Goal: Information Seeking & Learning: Check status

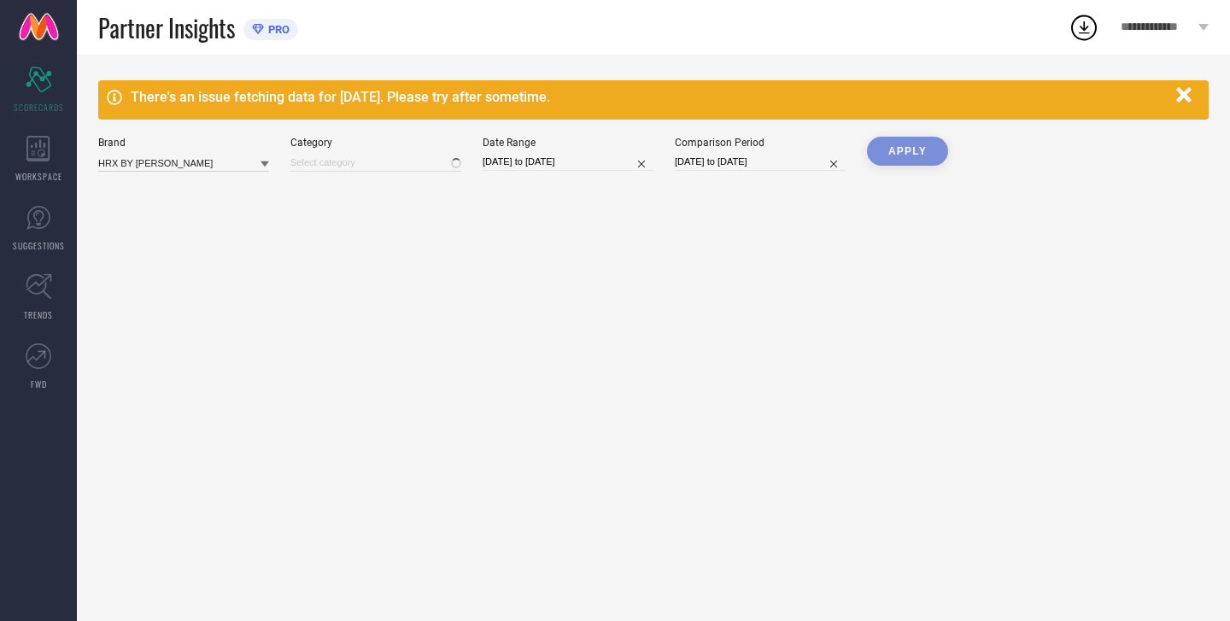
type input "All"
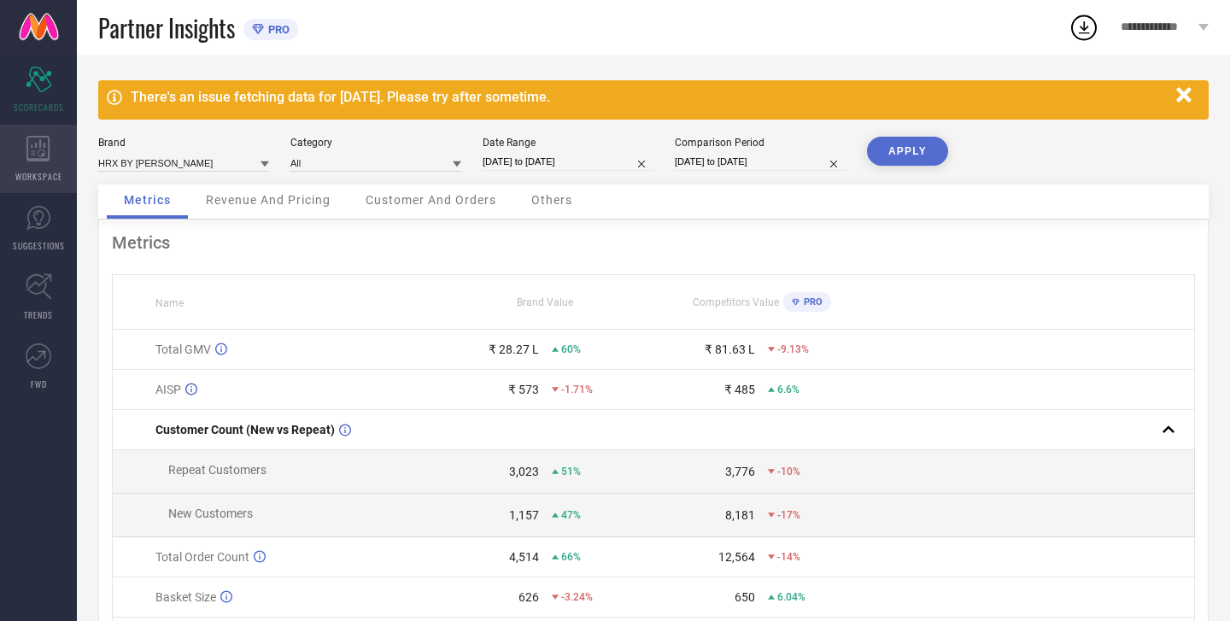
click at [46, 154] on icon at bounding box center [38, 149] width 24 height 26
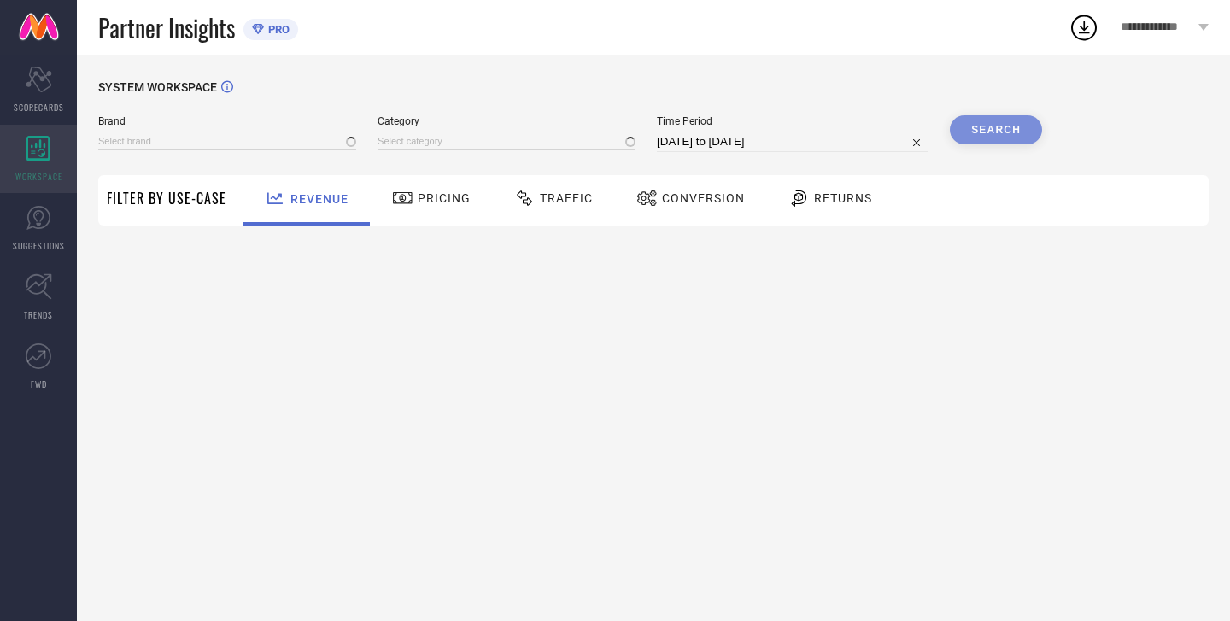
type input "HRX BY [PERSON_NAME]"
type input "All"
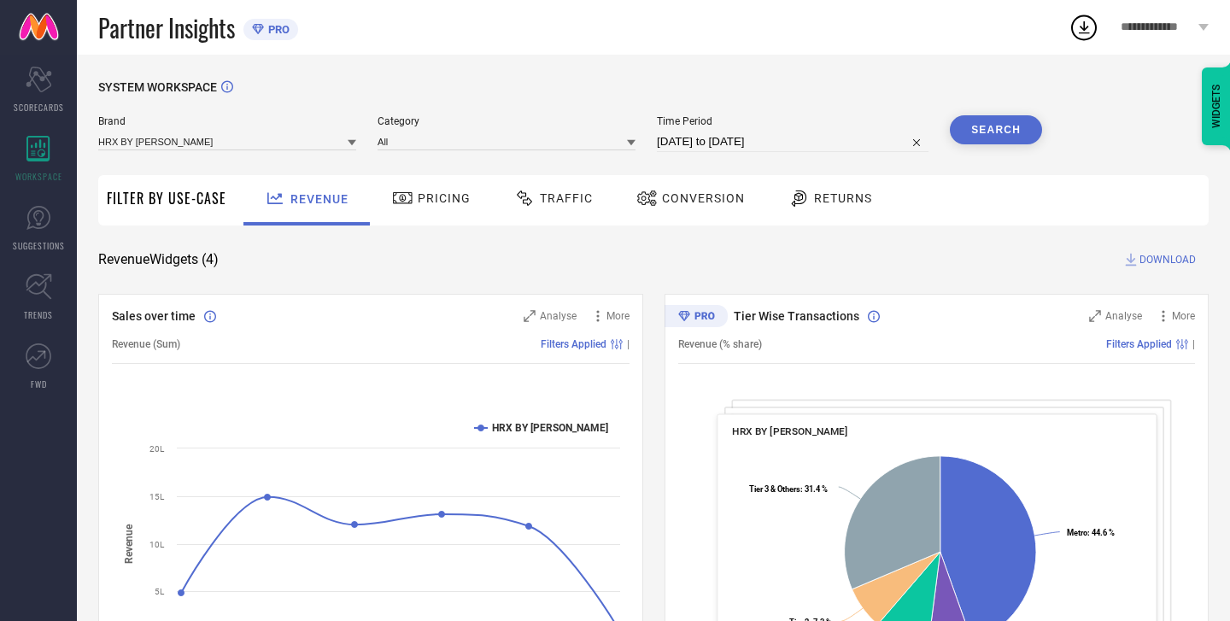
click at [706, 139] on input "[DATE] to [DATE]" at bounding box center [793, 142] width 272 height 20
select select "7"
select select "2025"
select select "8"
select select "2025"
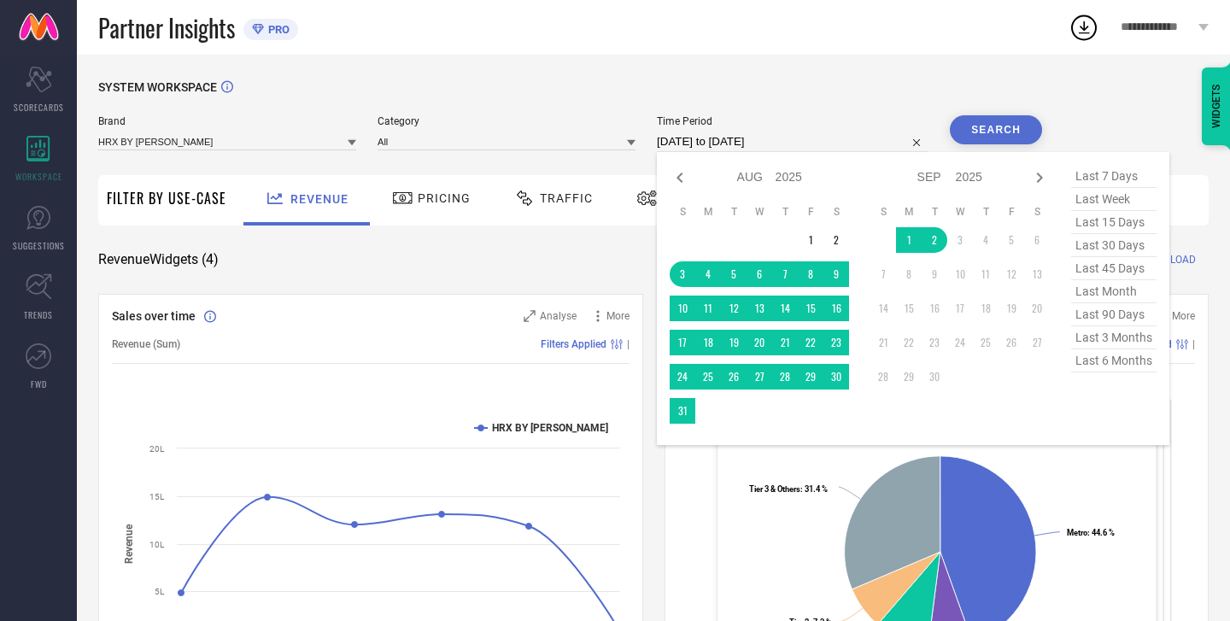
click at [1089, 372] on span "last 6 months" at bounding box center [1113, 360] width 85 height 23
type input "[DATE] to [DATE]"
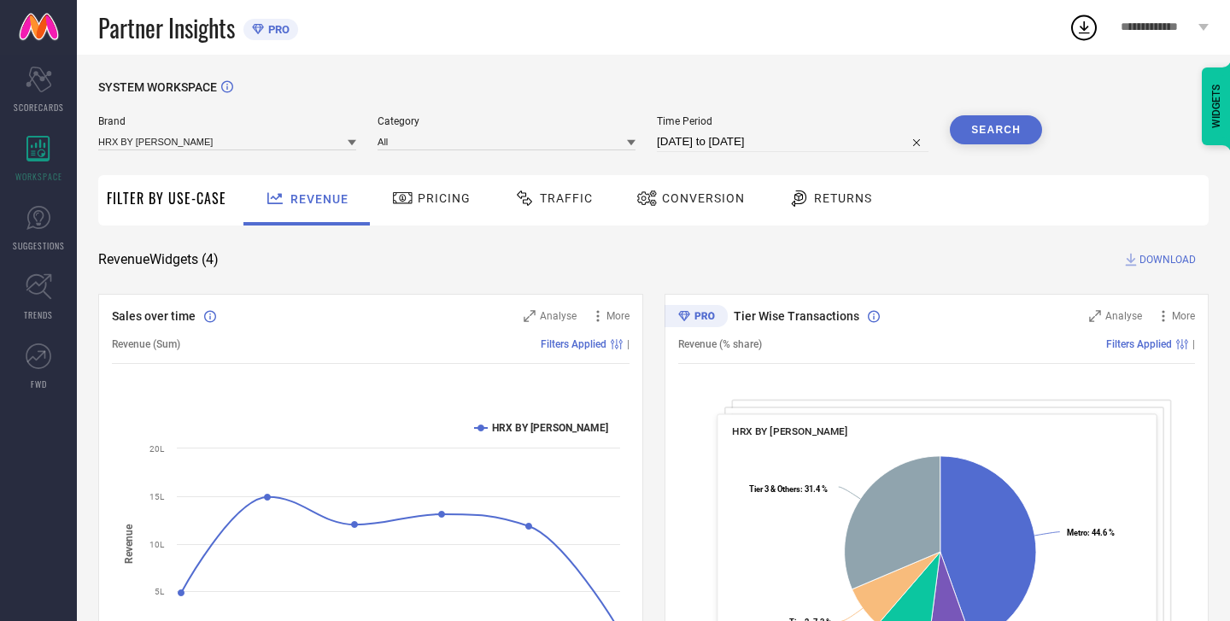
click at [999, 129] on button "Search" at bounding box center [996, 129] width 92 height 29
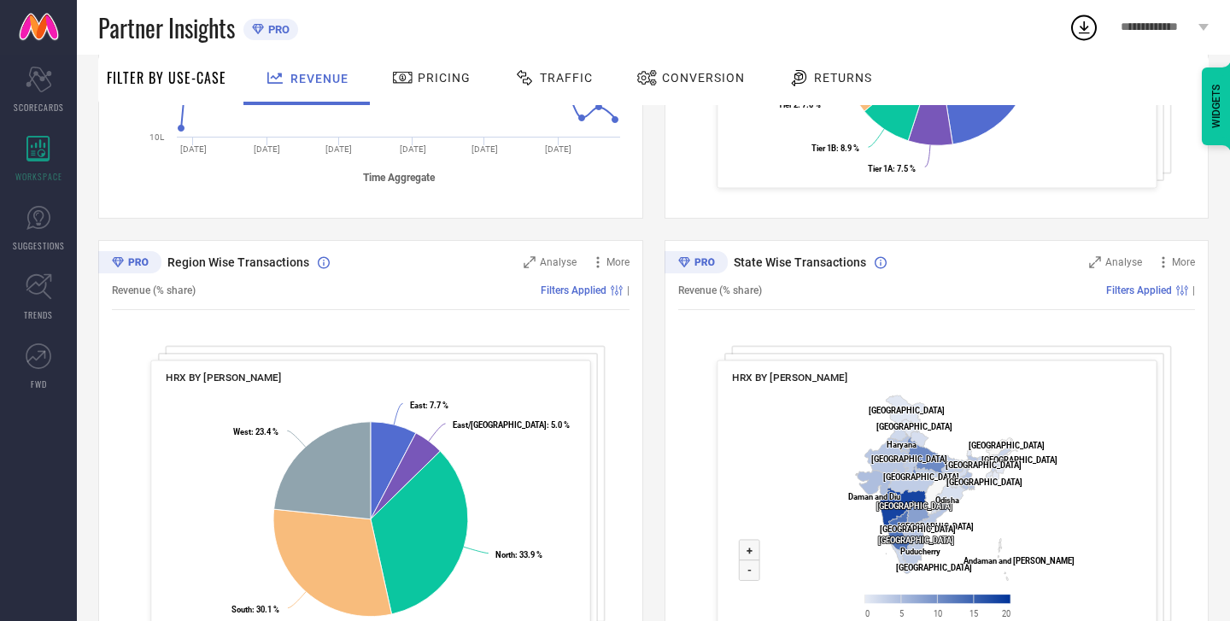
scroll to position [574, 0]
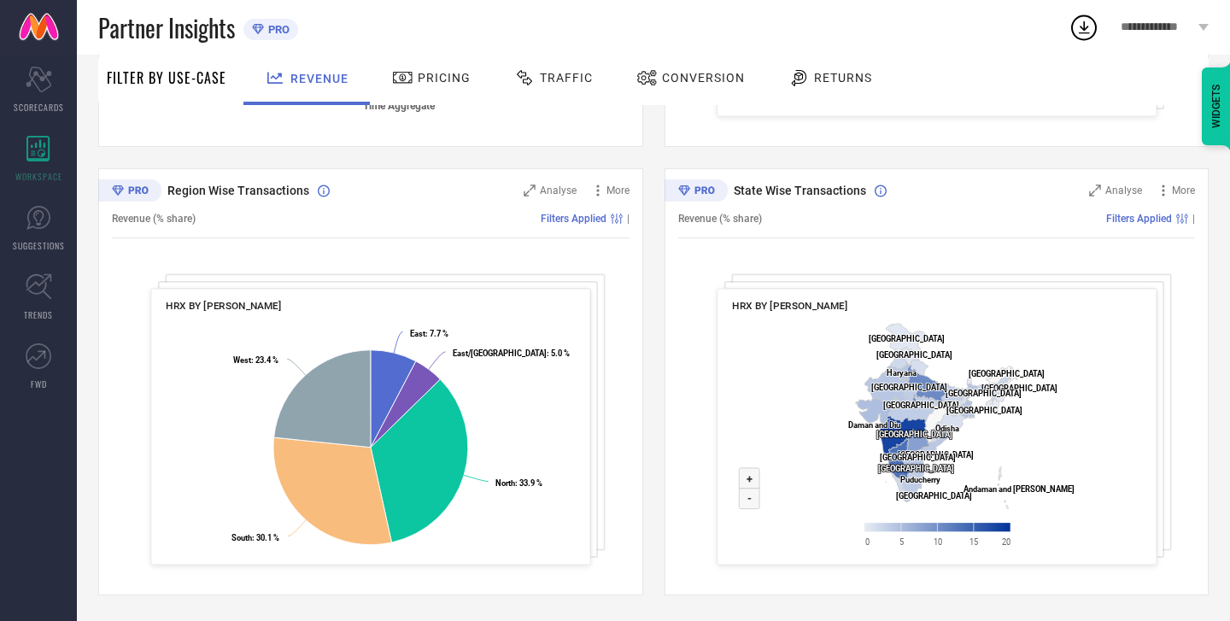
click at [881, 236] on div "Revenue (% share) Filters Applied |" at bounding box center [937, 218] width 518 height 39
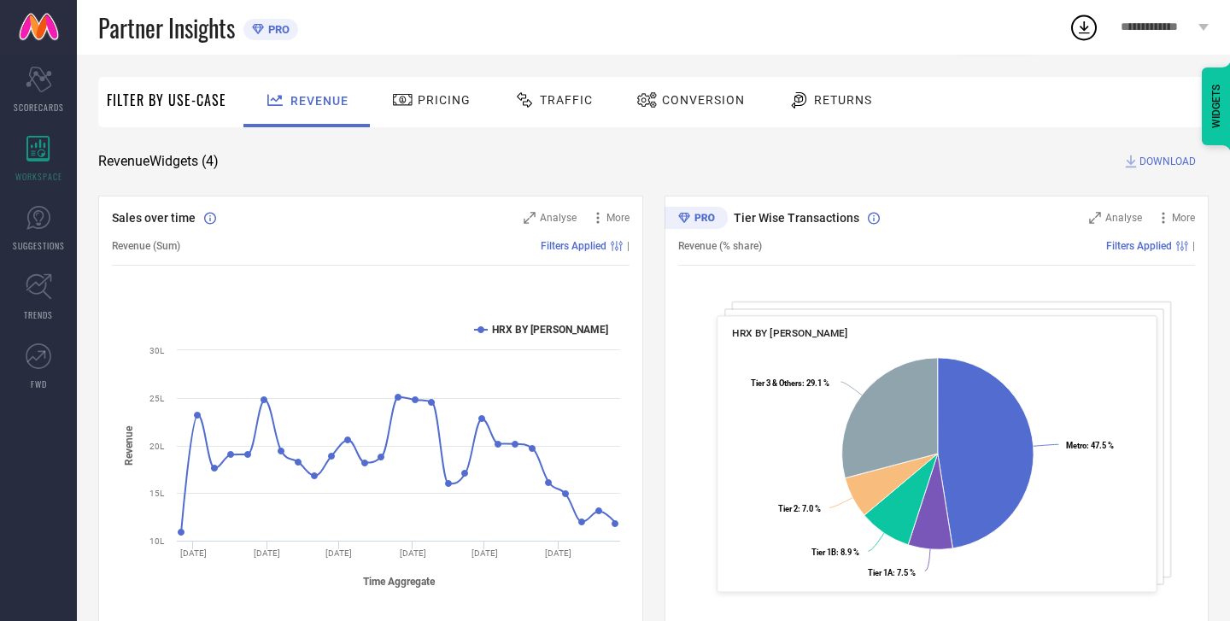
scroll to position [0, 0]
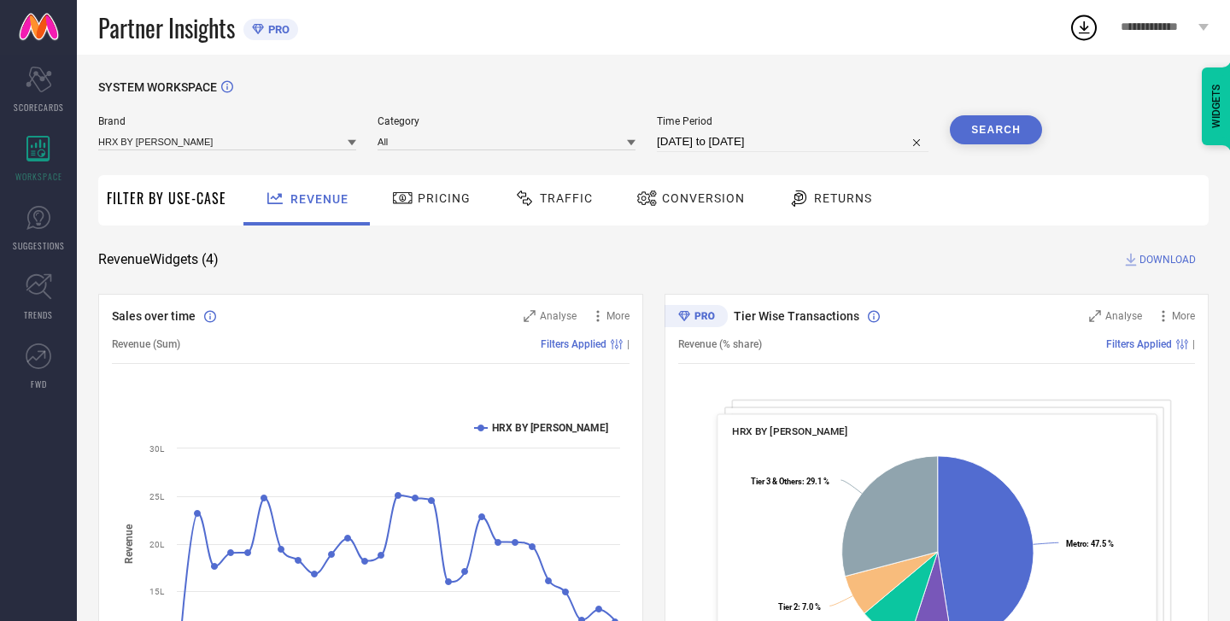
click at [707, 138] on input "[DATE] to [DATE]" at bounding box center [793, 142] width 272 height 20
select select "2"
select select "2025"
select select "3"
select select "2025"
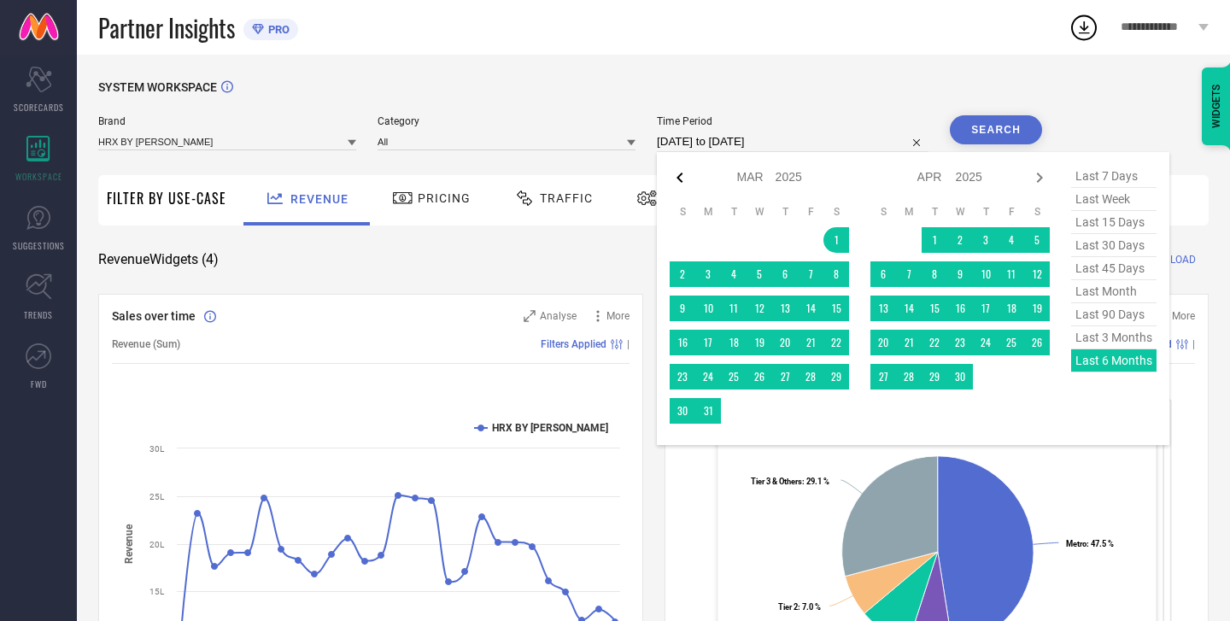
click at [682, 176] on icon at bounding box center [679, 178] width 6 height 10
select select "2025"
select select "1"
select select "2025"
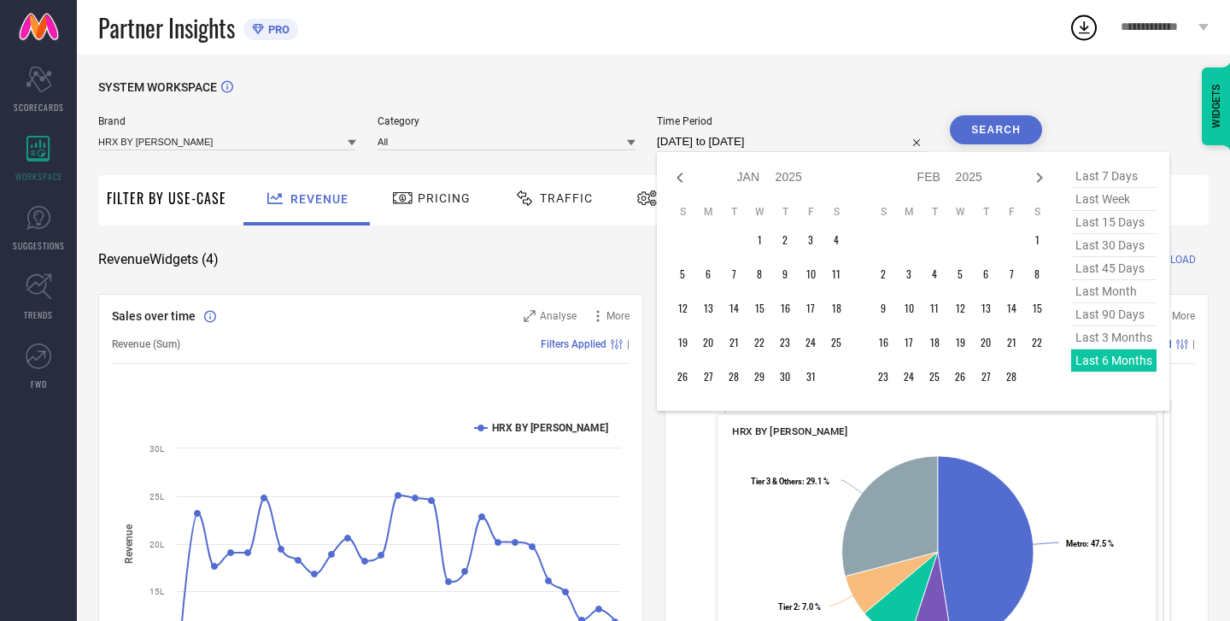
click at [682, 176] on icon at bounding box center [679, 178] width 6 height 10
select select "11"
select select "2024"
select select "2025"
click at [682, 176] on icon at bounding box center [679, 178] width 6 height 10
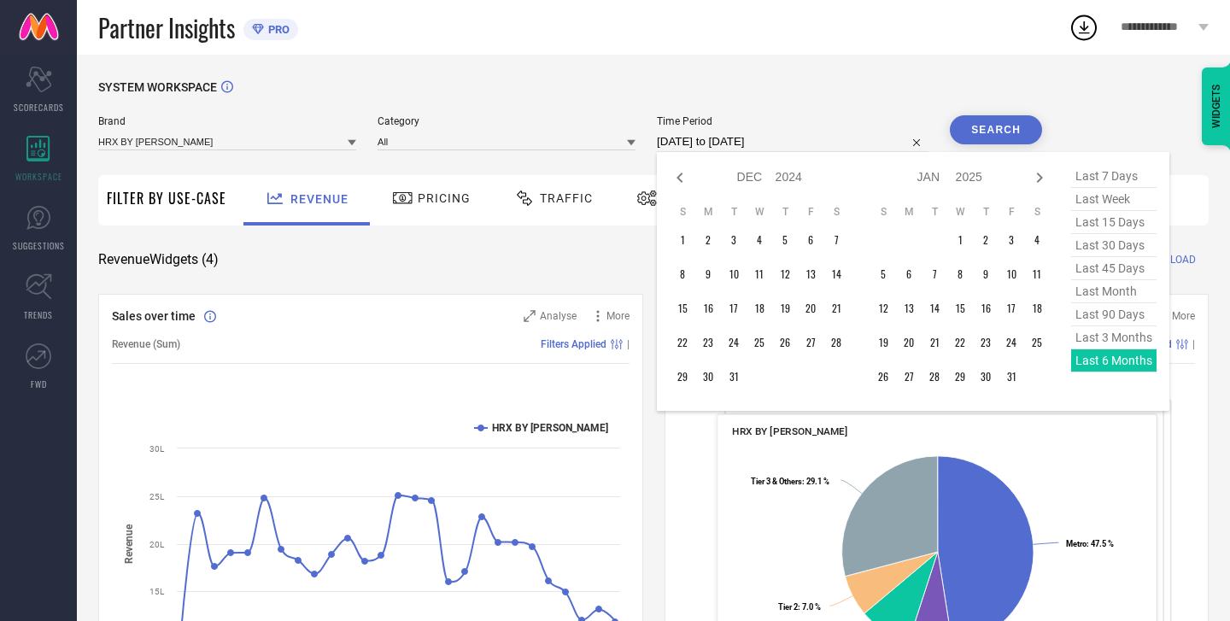
select select "9"
select select "2024"
select select "10"
select select "2024"
click at [682, 176] on icon at bounding box center [679, 178] width 6 height 10
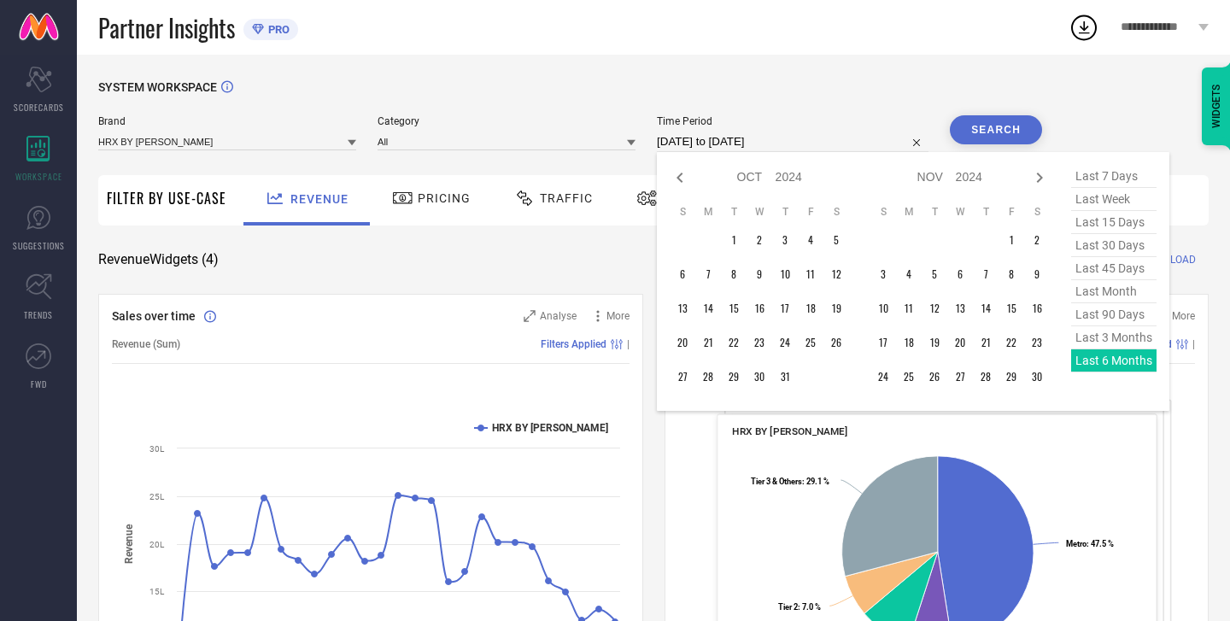
select select "8"
select select "2024"
select select "9"
select select "2024"
click at [682, 176] on icon at bounding box center [679, 178] width 6 height 10
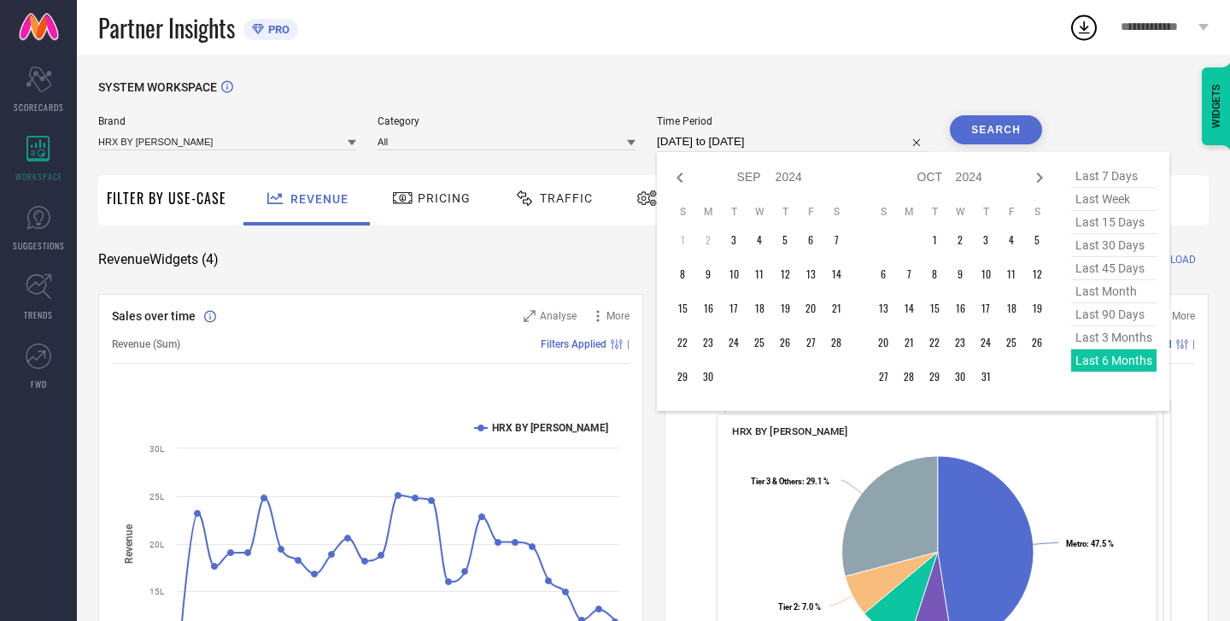
select select "6"
select select "2024"
select select "7"
select select "2024"
click at [1042, 179] on icon at bounding box center [1040, 178] width 6 height 10
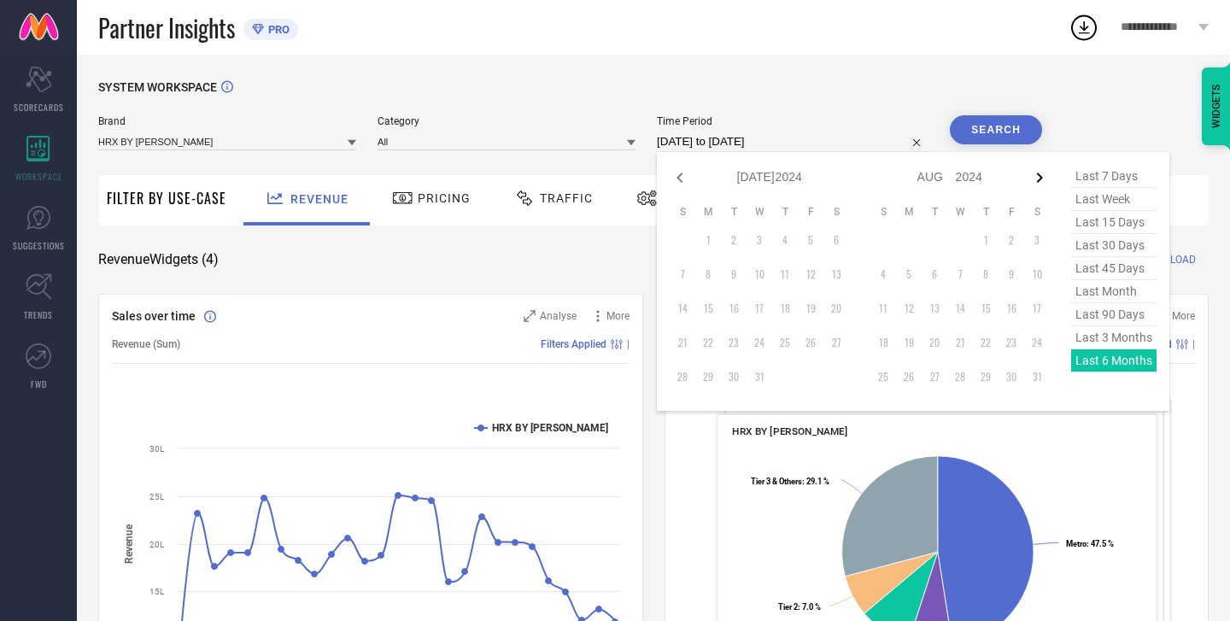
select select "7"
select select "2024"
select select "8"
select select "2024"
type input "After [DATE]"
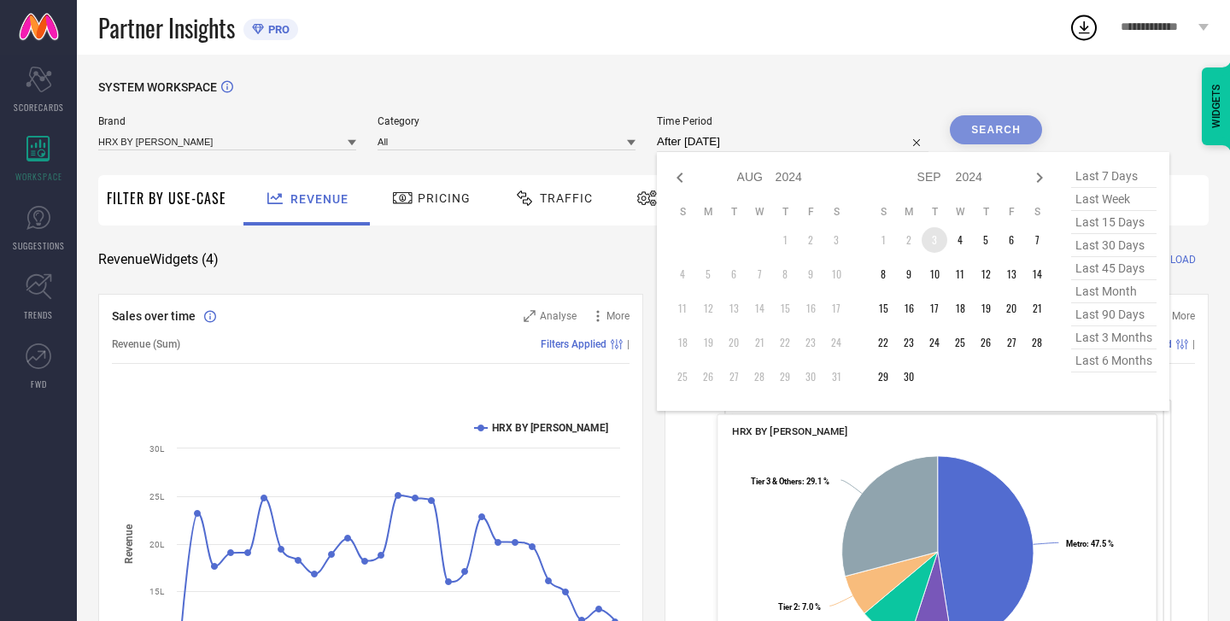
click at [937, 238] on td "3" at bounding box center [935, 240] width 26 height 26
click at [1045, 179] on icon at bounding box center [1039, 177] width 20 height 20
select select "8"
select select "2024"
select select "9"
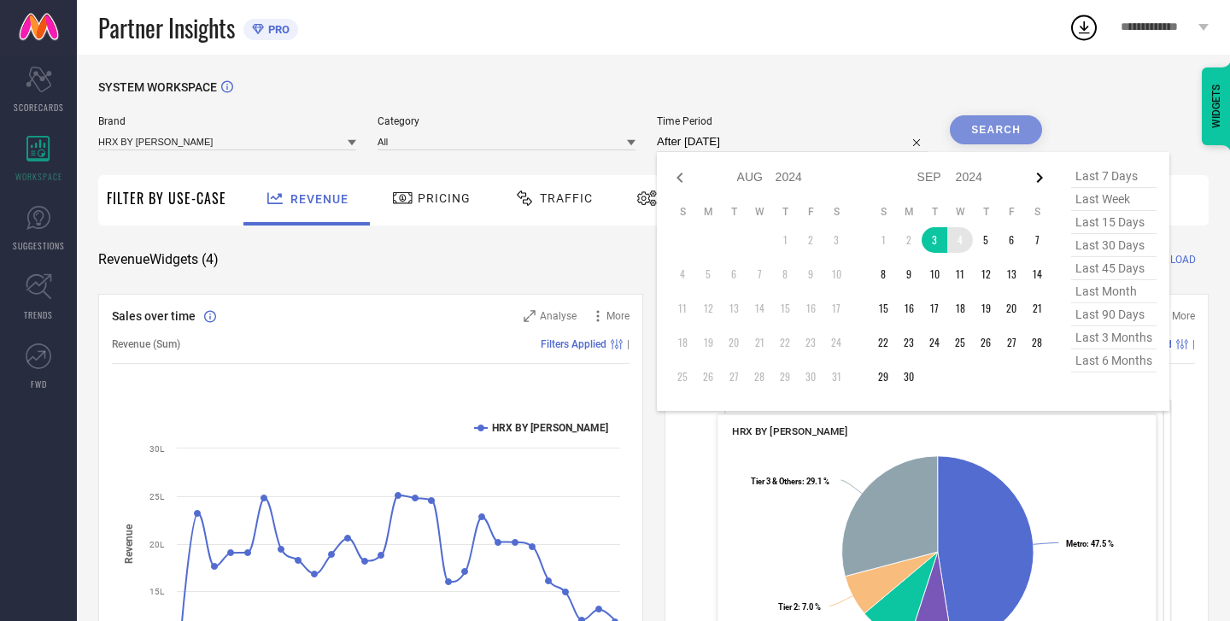
select select "2024"
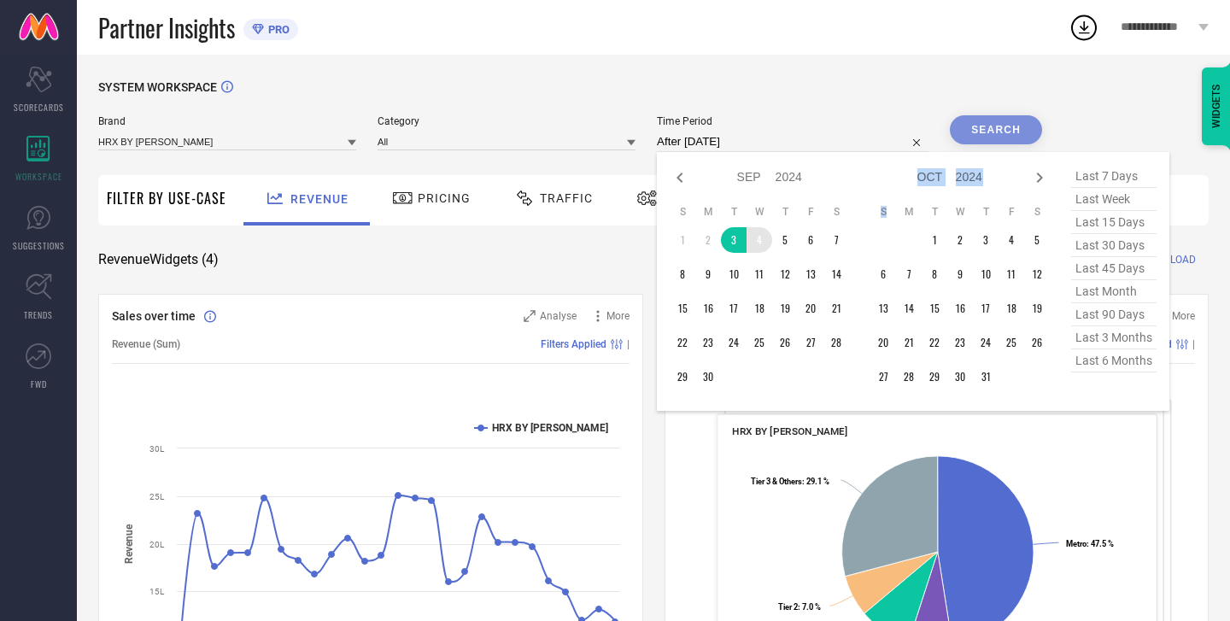
click at [1045, 179] on icon at bounding box center [1039, 177] width 20 height 20
select select "9"
select select "2024"
select select "10"
select select "2024"
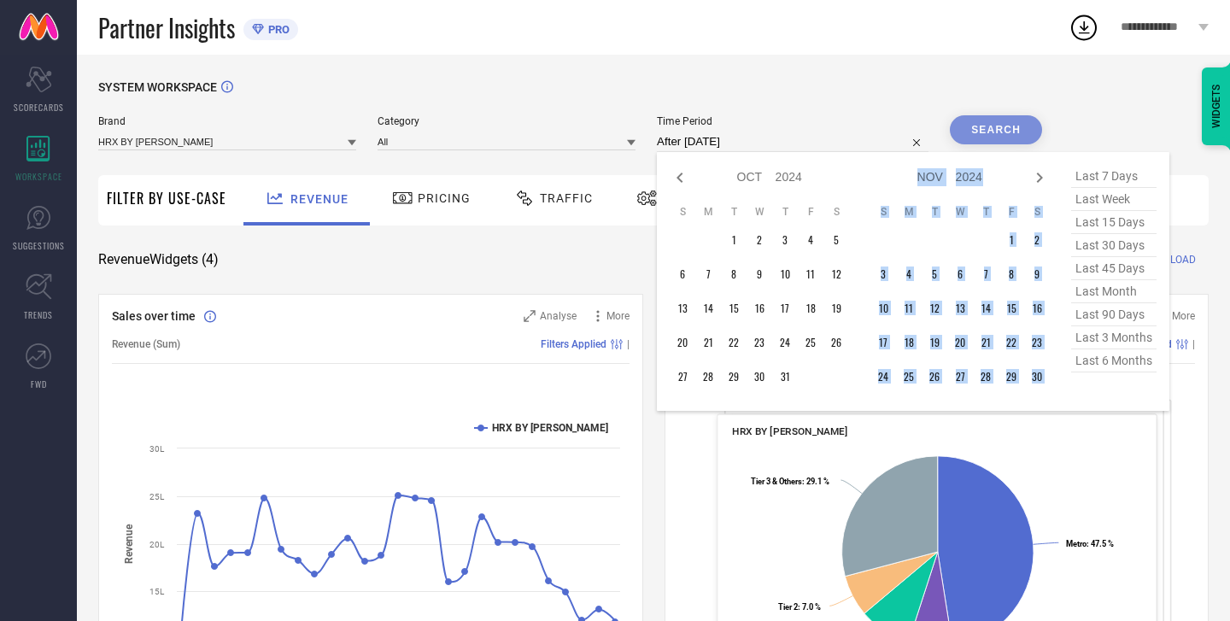
click at [1045, 179] on icon at bounding box center [1039, 177] width 20 height 20
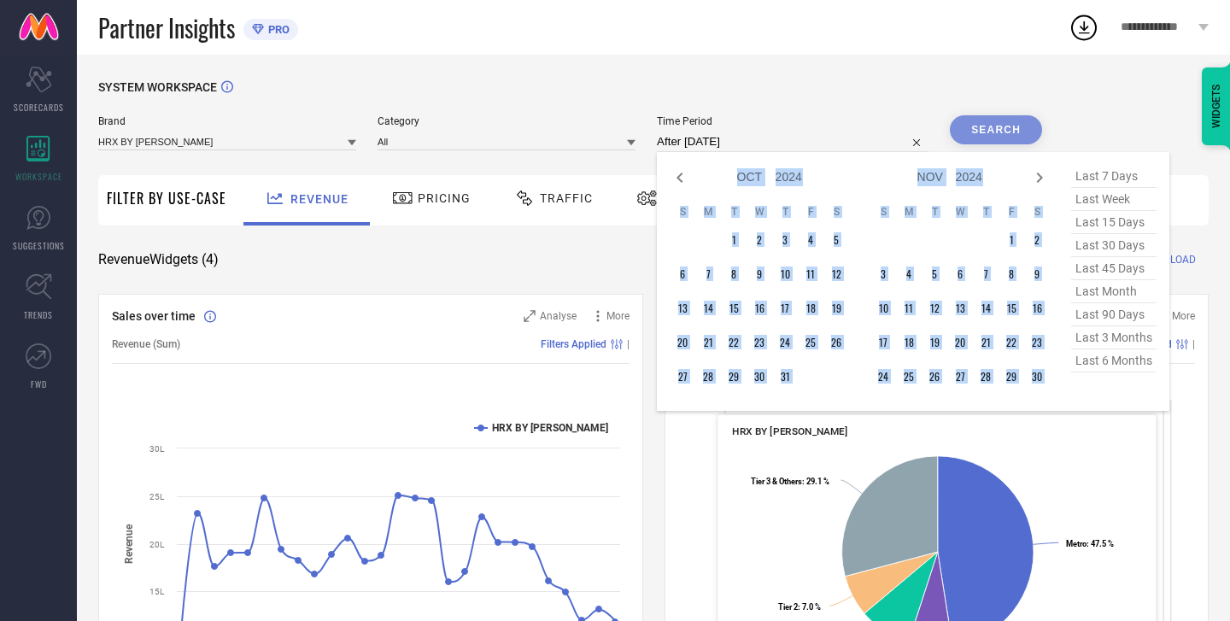
select select "11"
select select "2024"
select select "2025"
click at [1045, 179] on icon at bounding box center [1039, 177] width 20 height 20
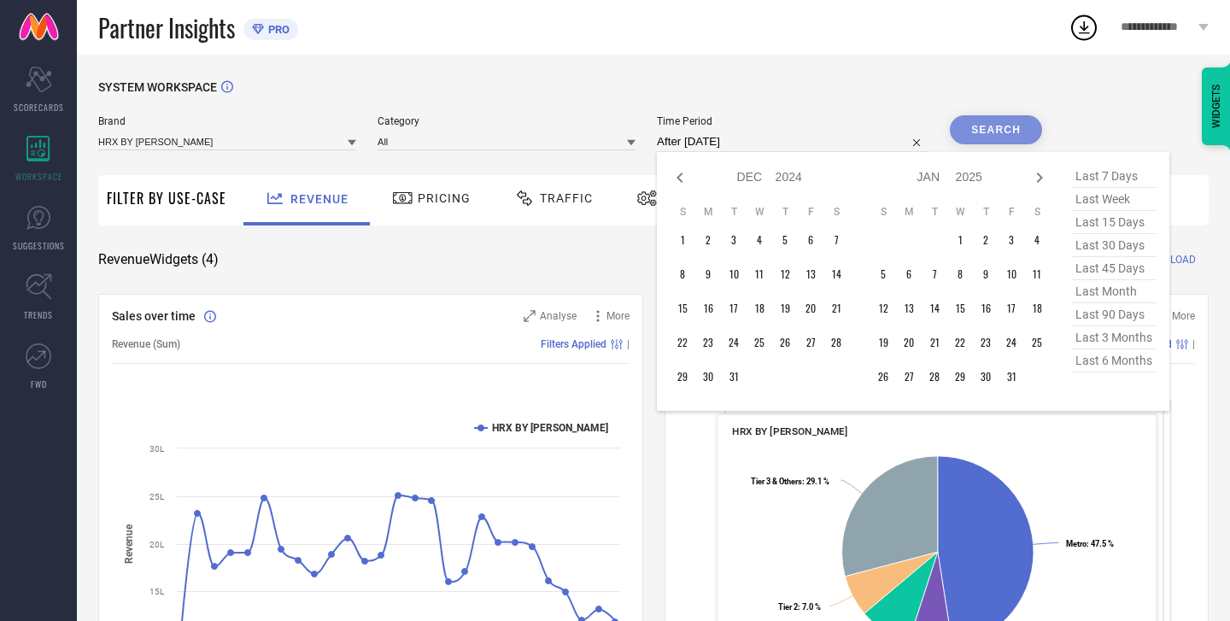
select select "2025"
select select "1"
select select "2025"
click at [1045, 179] on icon at bounding box center [1039, 177] width 20 height 20
select select "1"
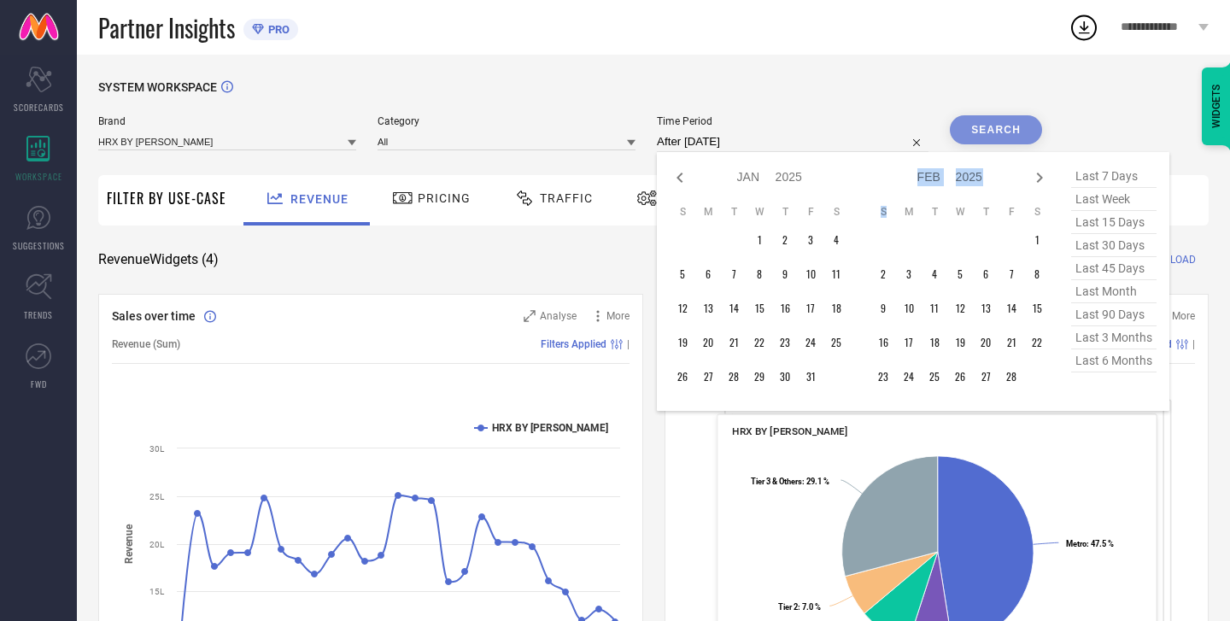
select select "2025"
select select "2"
select select "2025"
click at [1045, 179] on icon at bounding box center [1039, 177] width 20 height 20
select select "2"
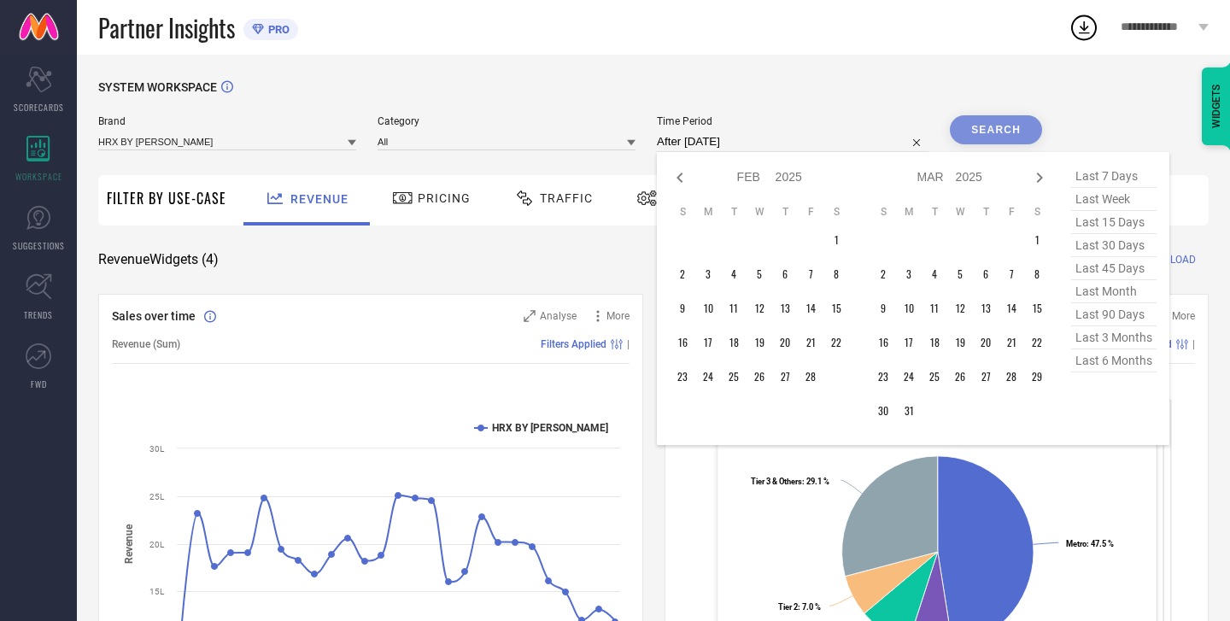
select select "2025"
select select "3"
select select "2025"
click at [1043, 179] on icon at bounding box center [1040, 178] width 6 height 10
select select "3"
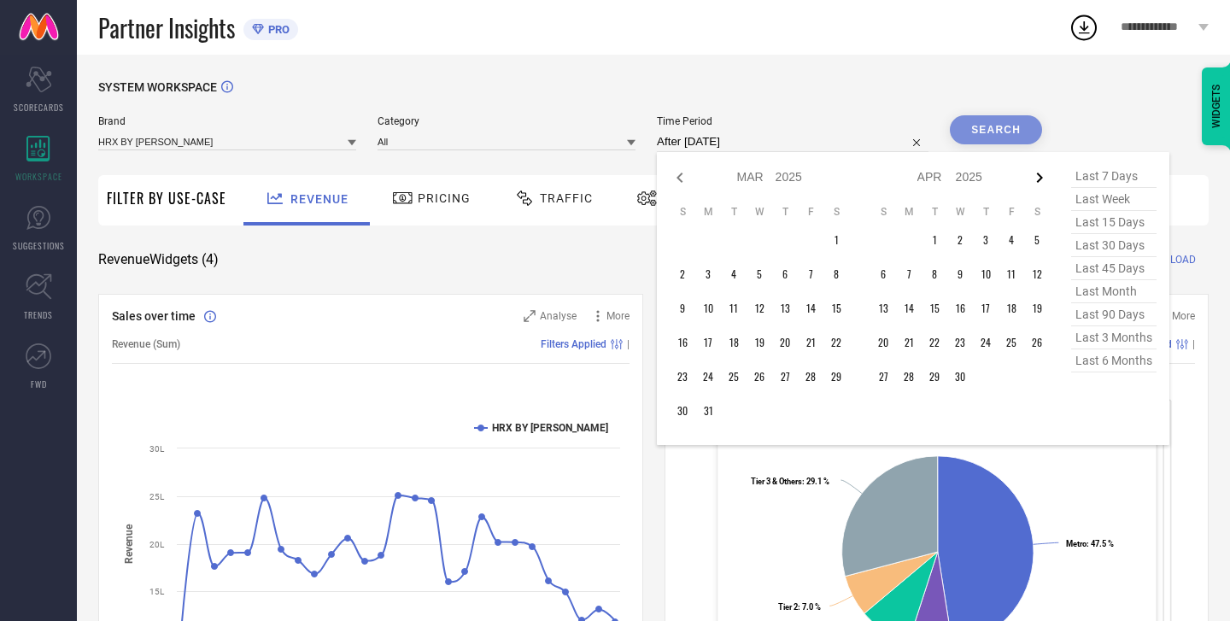
select select "2025"
select select "4"
select select "2025"
click at [1043, 179] on icon at bounding box center [1040, 178] width 6 height 10
select select "4"
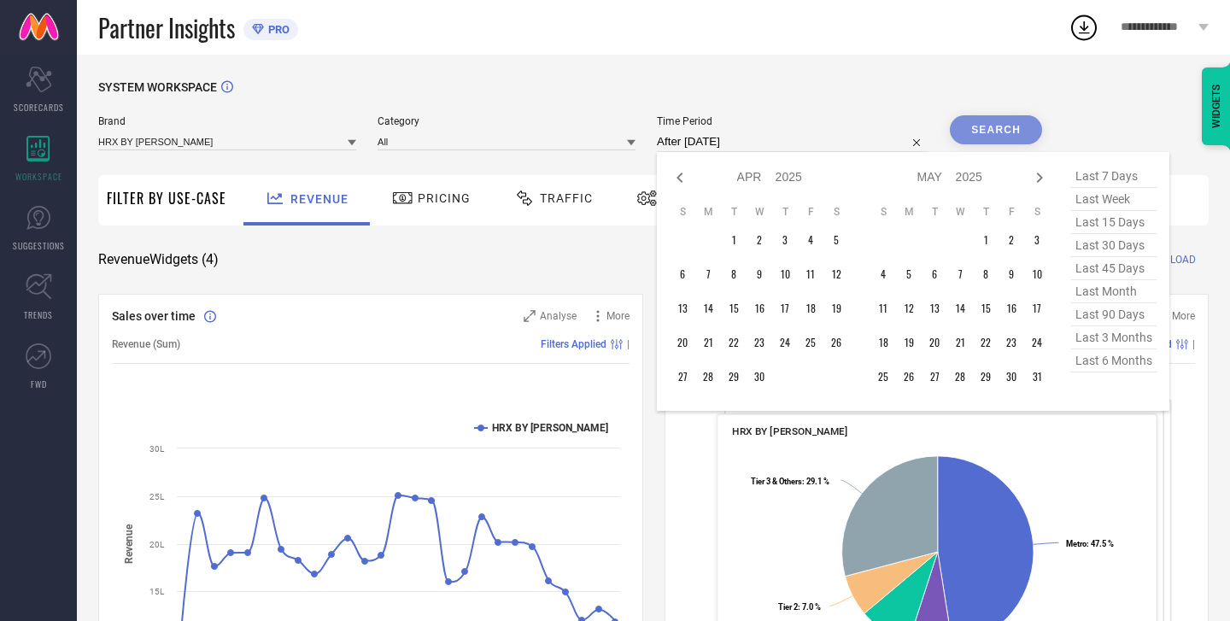
select select "2025"
select select "5"
select select "2025"
click at [1043, 179] on icon at bounding box center [1040, 178] width 6 height 10
select select "5"
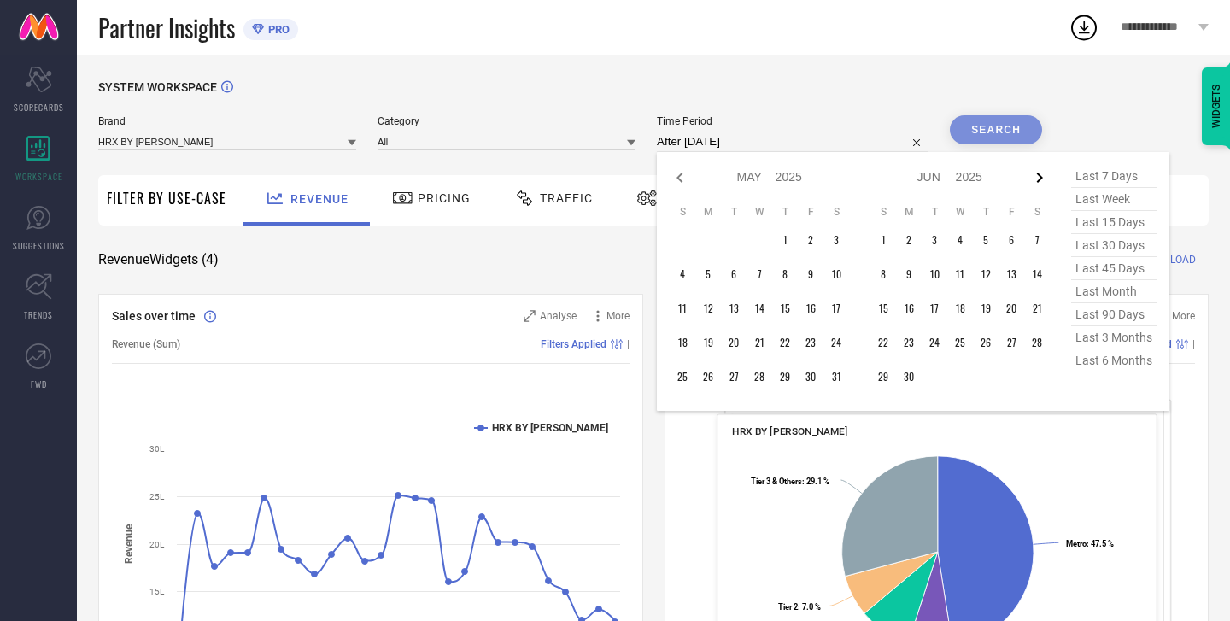
select select "2025"
select select "6"
select select "2025"
click at [1043, 179] on icon at bounding box center [1040, 178] width 6 height 10
select select "6"
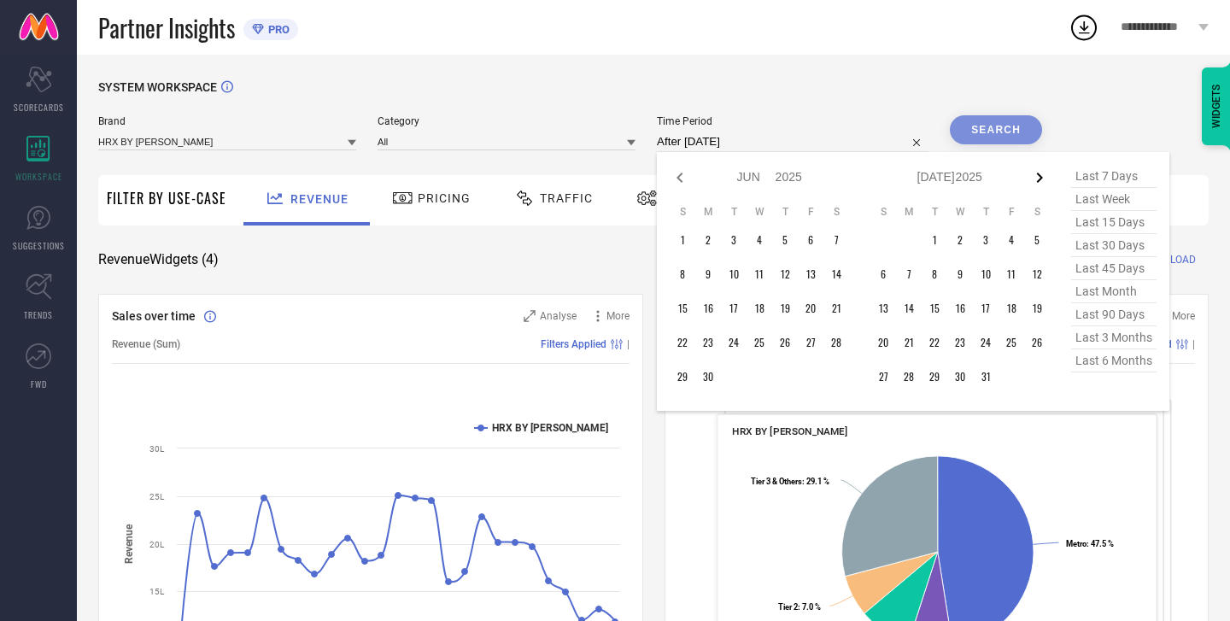
select select "2025"
select select "7"
select select "2025"
click at [1043, 179] on icon at bounding box center [1040, 178] width 6 height 10
select select "7"
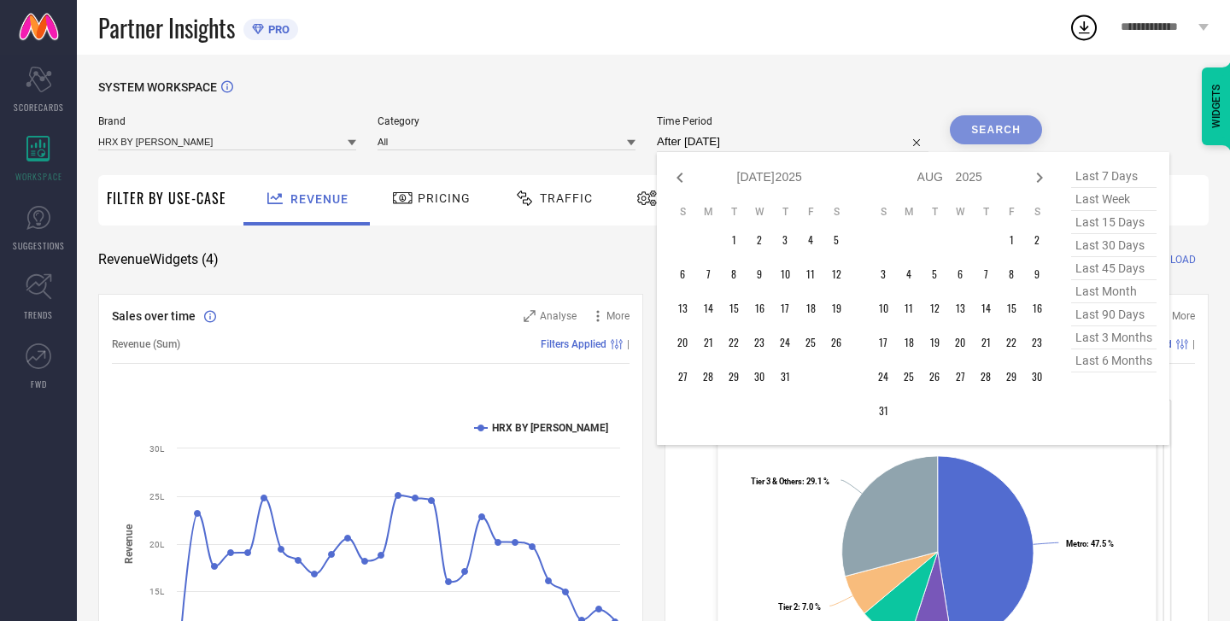
select select "2025"
select select "8"
select select "2025"
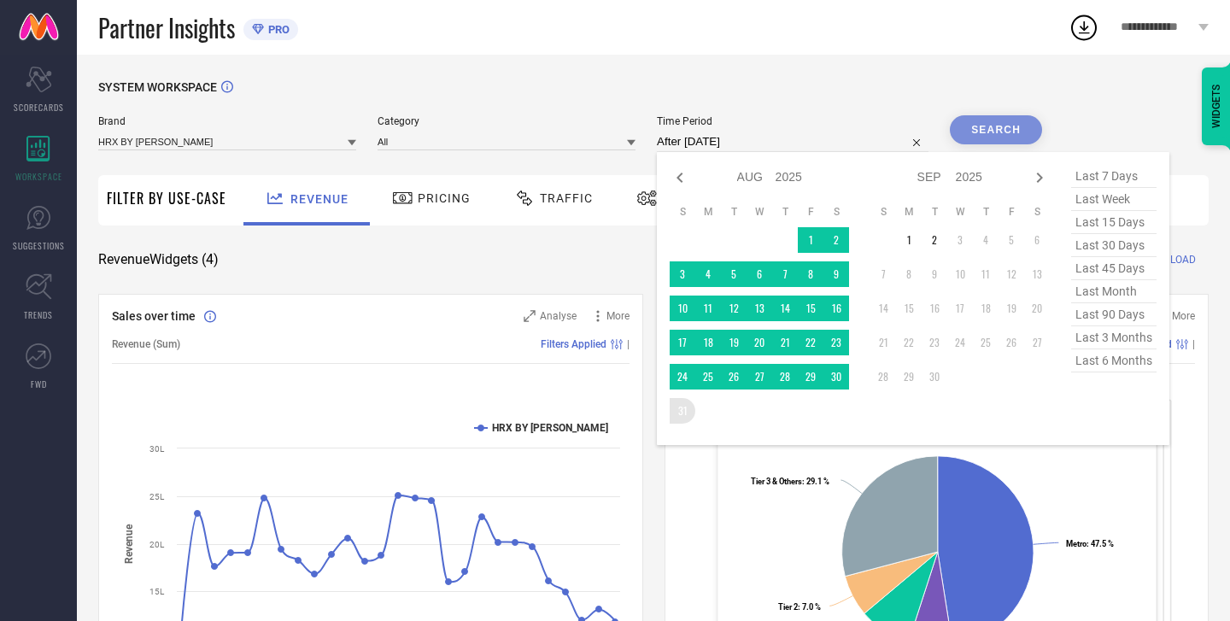
type input "[DATE] to [DATE]"
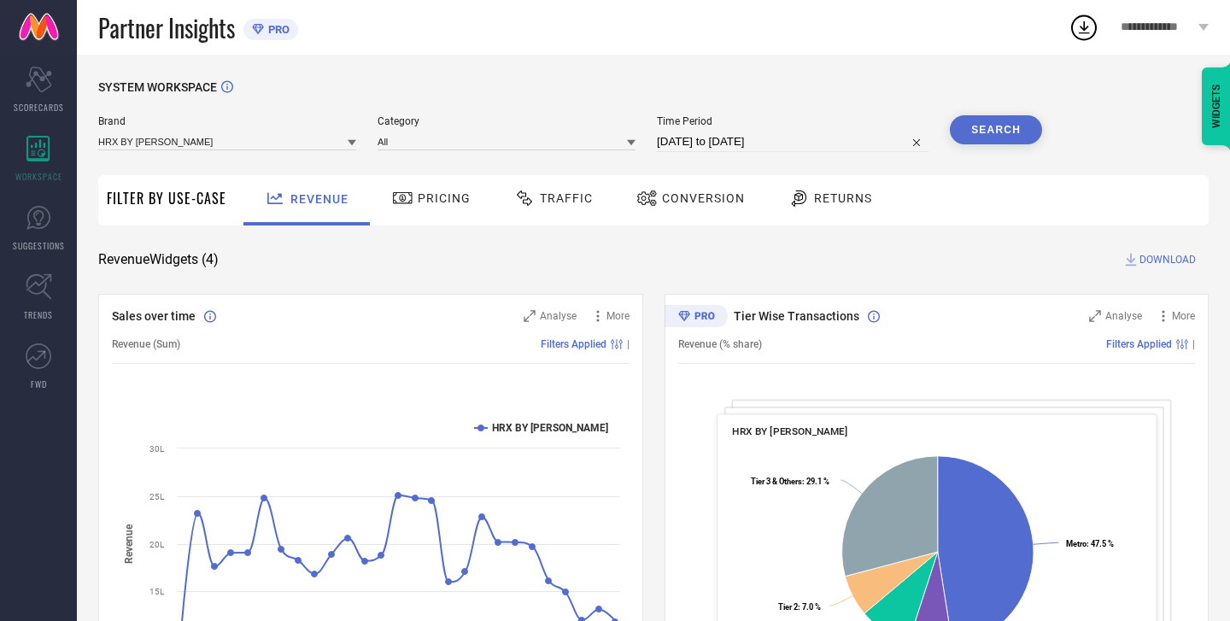
click at [1010, 124] on button "Search" at bounding box center [996, 129] width 92 height 29
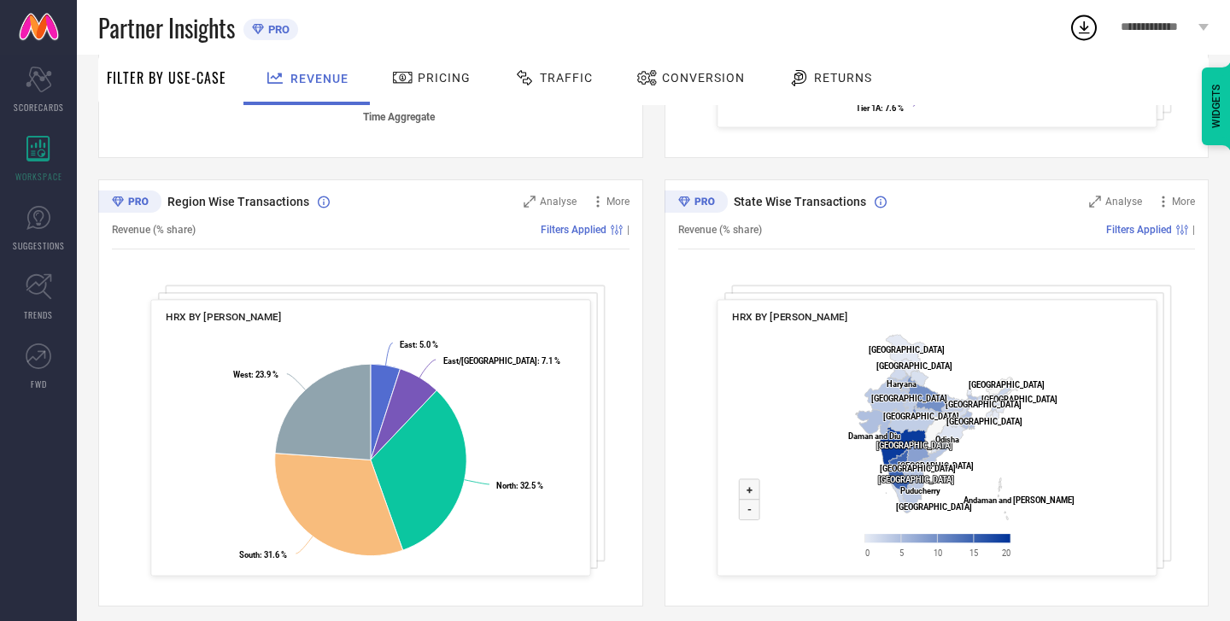
scroll to position [571, 0]
